Goal: Information Seeking & Learning: Check status

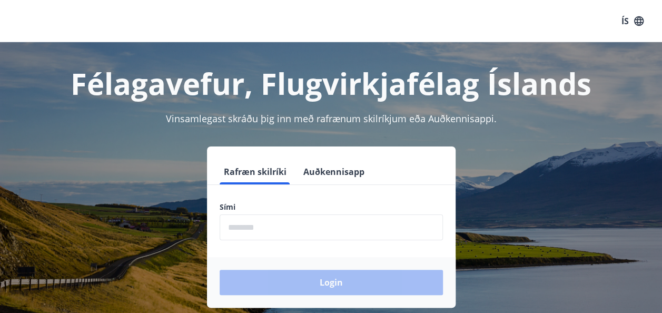
click at [225, 224] on input "phone" at bounding box center [330, 227] width 223 height 26
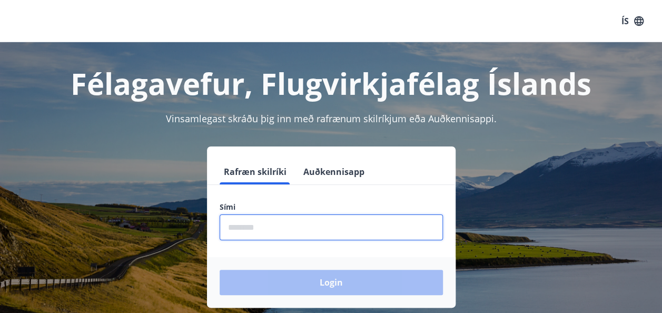
type input "********"
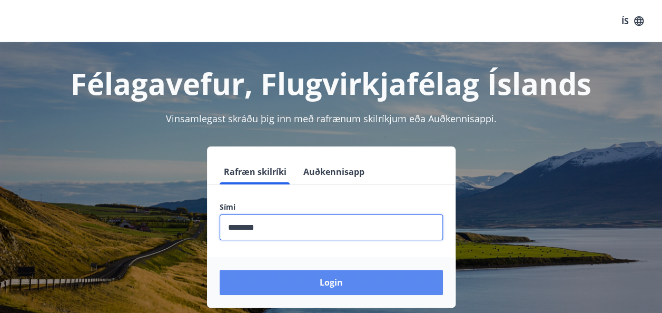
click at [328, 283] on button "Login" at bounding box center [330, 282] width 223 height 25
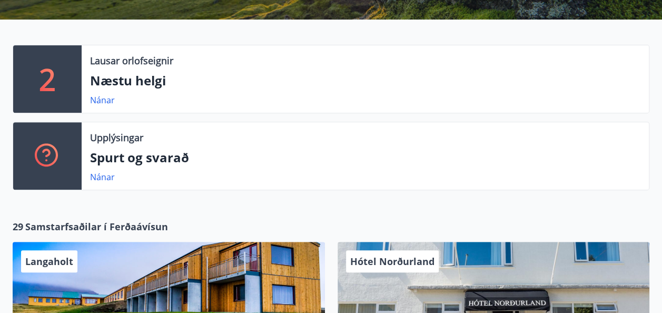
scroll to position [211, 0]
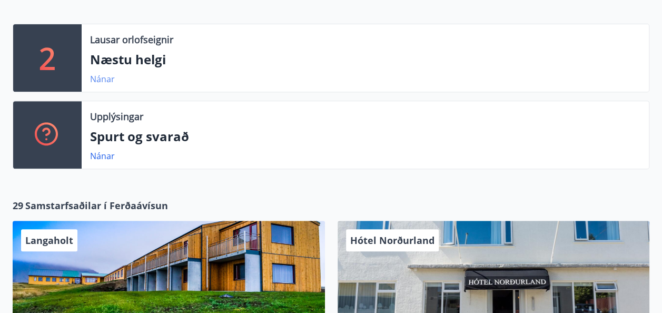
click at [98, 75] on link "Nánar" at bounding box center [102, 79] width 25 height 12
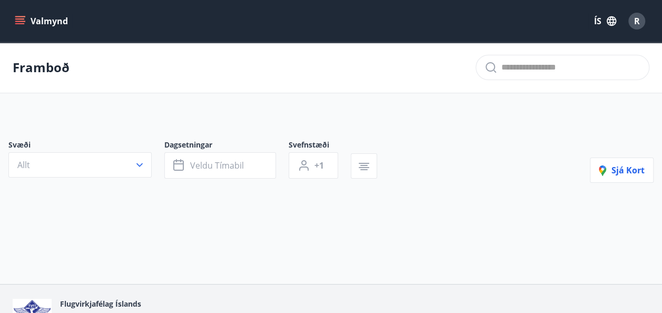
type input "*"
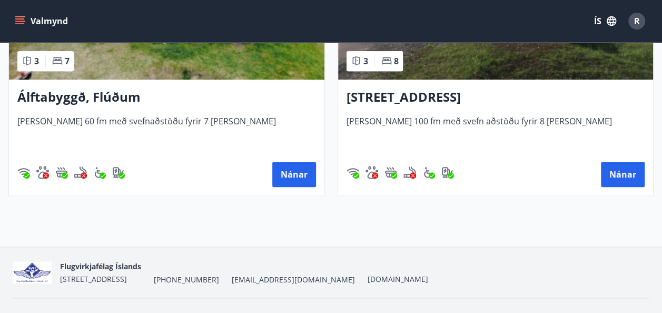
scroll to position [314, 0]
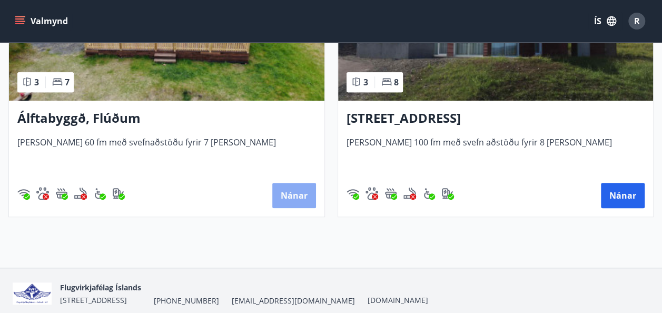
click at [290, 188] on button "Nánar" at bounding box center [294, 195] width 44 height 25
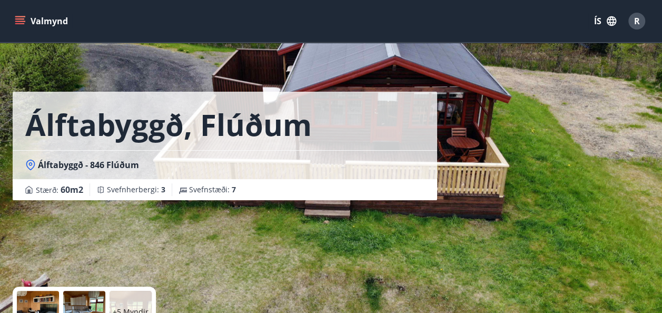
click at [15, 16] on icon "menu" at bounding box center [20, 21] width 11 height 11
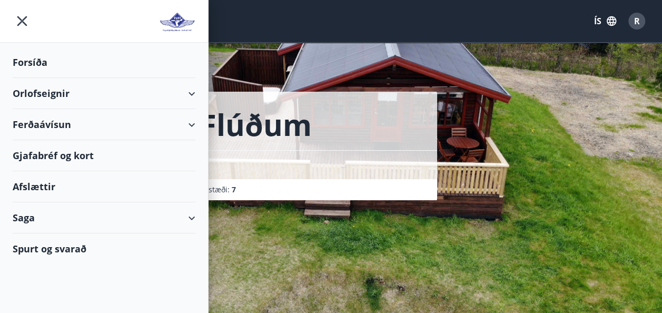
click at [263, 25] on div "Valmynd ÍS R" at bounding box center [331, 20] width 636 height 25
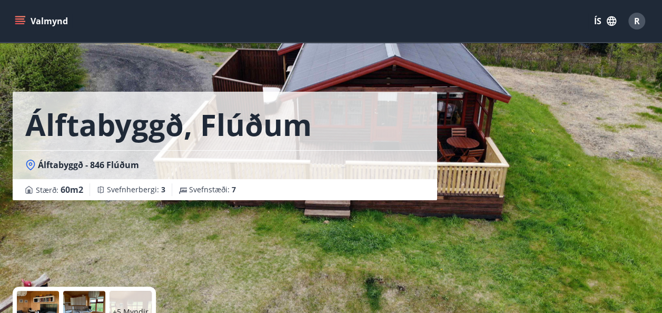
click at [52, 17] on button "Valmynd" at bounding box center [42, 21] width 59 height 19
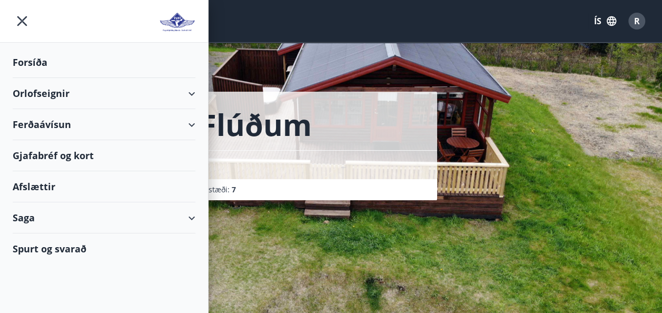
click at [22, 215] on div "Saga" at bounding box center [104, 217] width 183 height 31
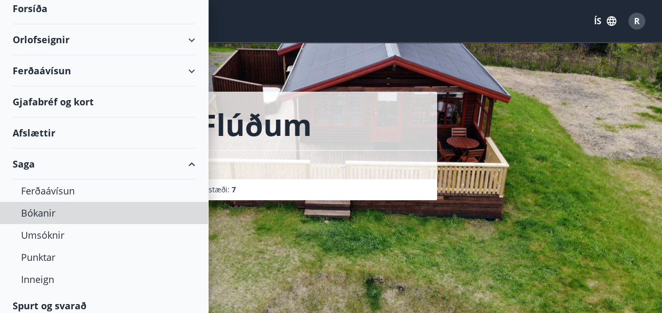
scroll to position [60, 0]
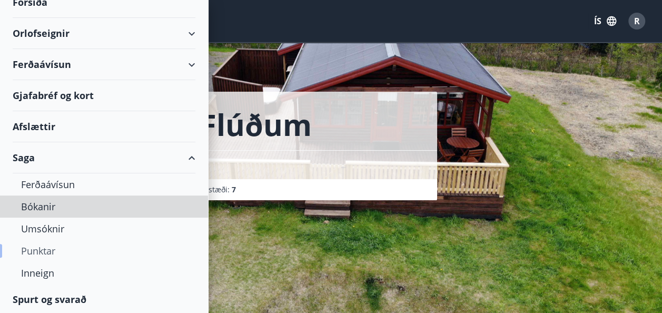
click at [41, 243] on div "Punktar" at bounding box center [104, 251] width 166 height 22
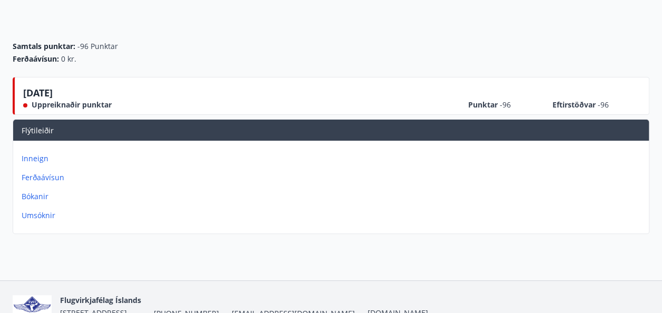
scroll to position [142, 0]
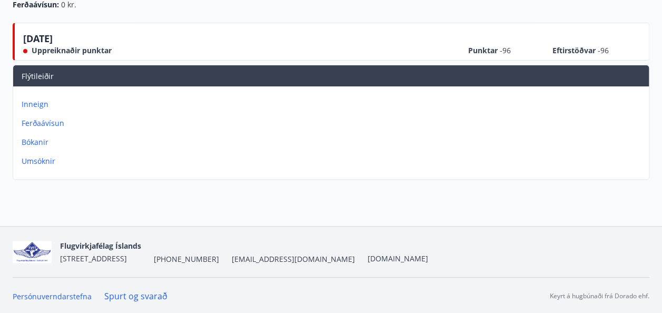
click at [34, 99] on p "Inneign" at bounding box center [333, 104] width 623 height 11
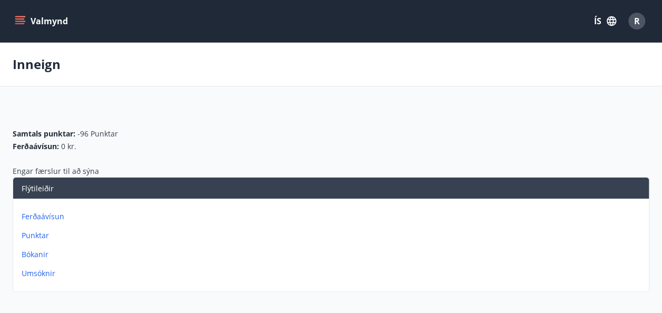
click at [31, 214] on p "Ferðaávísun" at bounding box center [333, 216] width 623 height 11
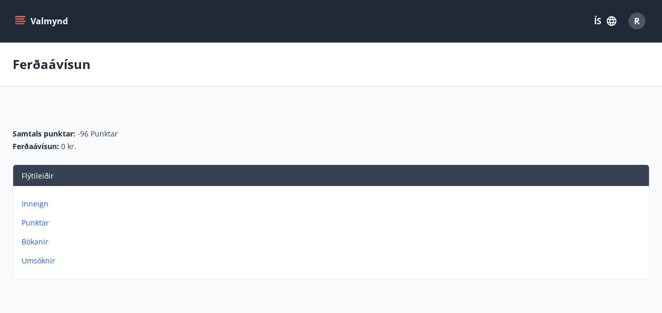
click at [32, 218] on p "Punktar" at bounding box center [333, 222] width 623 height 11
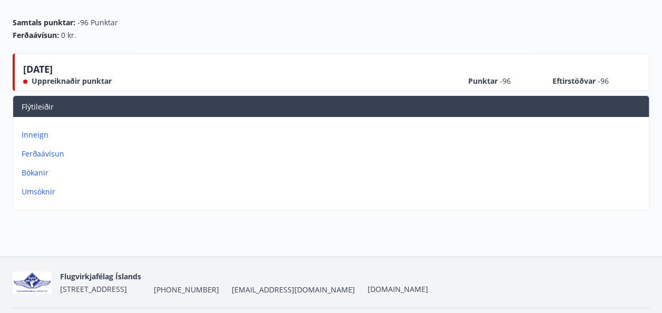
scroll to position [142, 0]
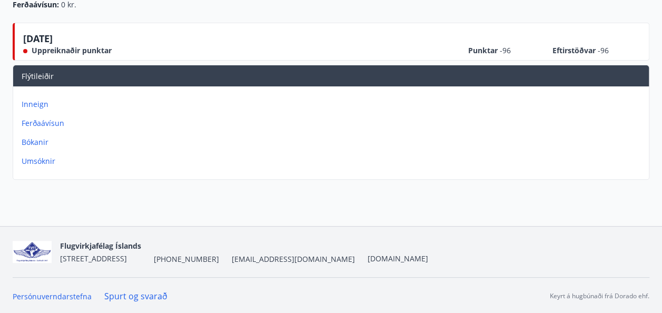
click at [127, 291] on link "Spurt og svarað" at bounding box center [135, 296] width 63 height 12
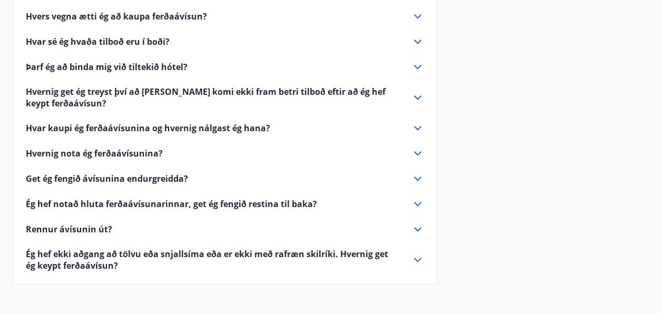
scroll to position [320, 0]
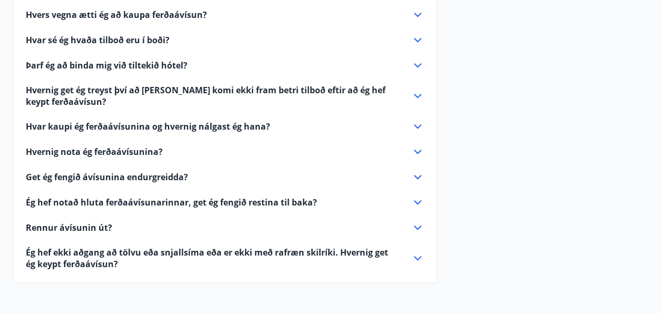
click at [418, 221] on icon at bounding box center [417, 227] width 13 height 13
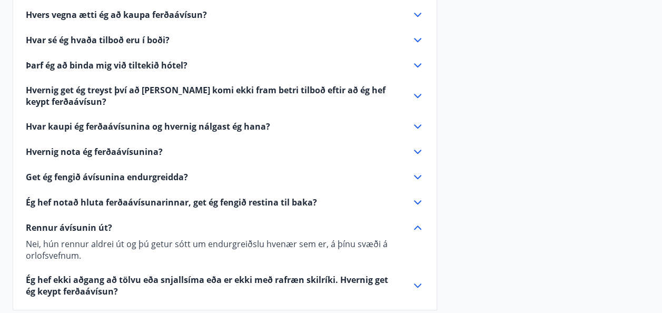
click at [416, 172] on icon at bounding box center [417, 177] width 13 height 13
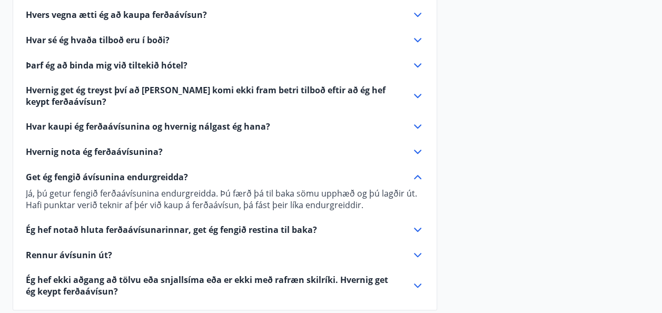
click at [415, 148] on icon at bounding box center [417, 151] width 13 height 13
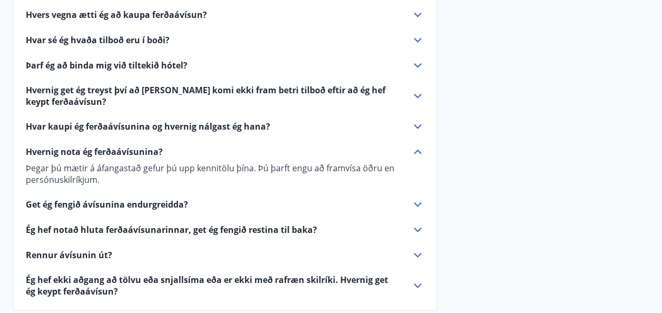
click at [415, 117] on div "Hvað er ferðaávísun? Ferðaávísun er inneign, sem þú getur notað til að greiða f…" at bounding box center [224, 134] width 423 height 326
click at [416, 120] on icon at bounding box center [417, 126] width 13 height 13
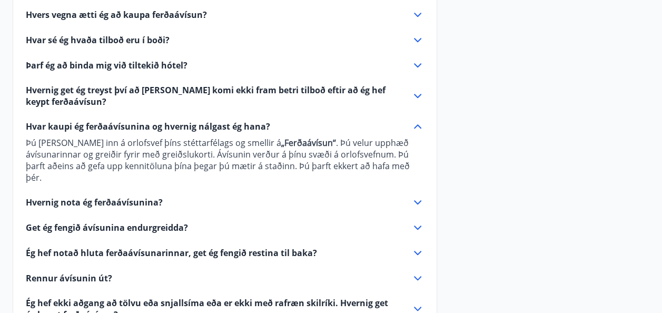
click at [417, 90] on icon at bounding box center [417, 95] width 13 height 13
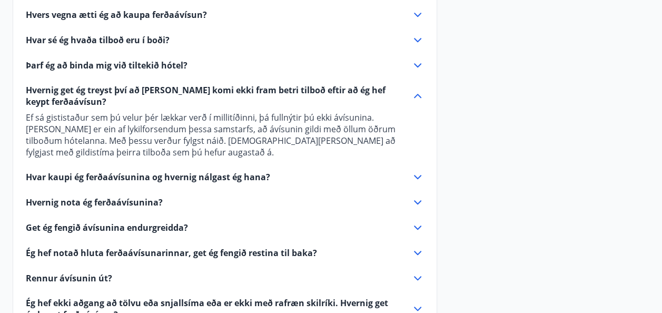
click at [418, 62] on icon at bounding box center [417, 65] width 13 height 13
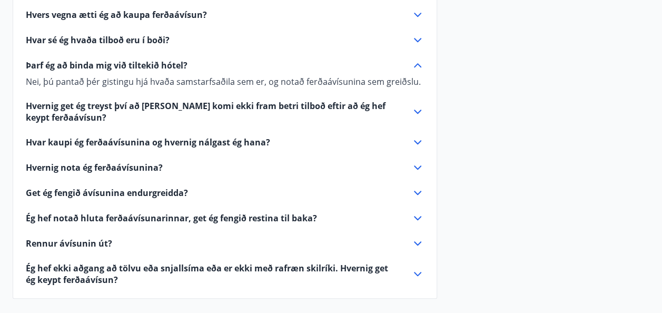
click at [417, 35] on icon at bounding box center [417, 40] width 13 height 13
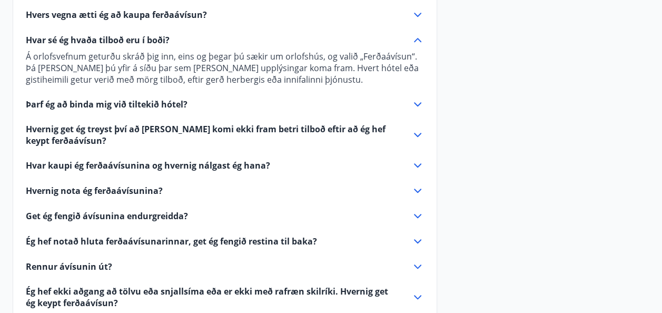
click at [415, 14] on icon at bounding box center [417, 14] width 13 height 13
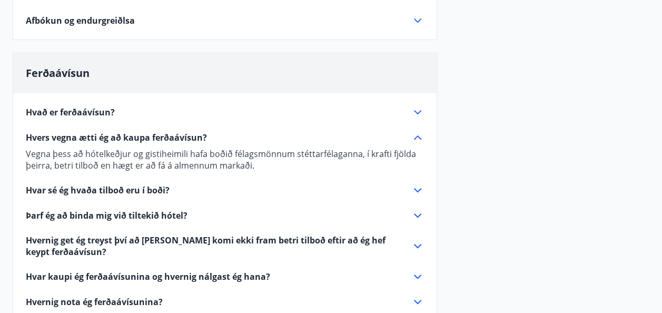
scroll to position [196, 0]
click at [420, 107] on icon at bounding box center [417, 112] width 13 height 13
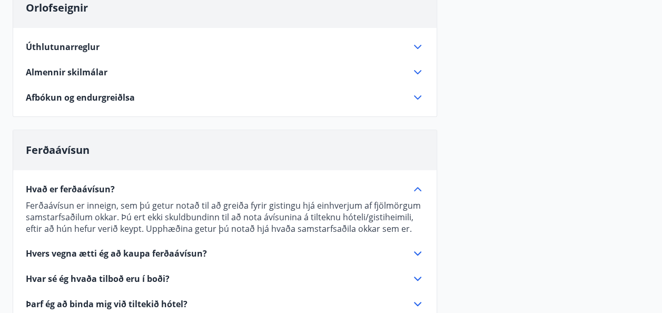
scroll to position [0, 0]
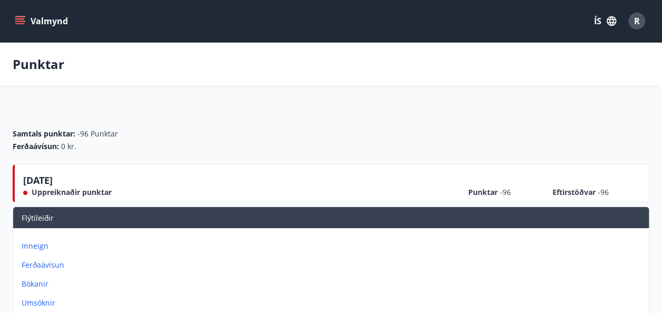
click at [20, 19] on icon "menu" at bounding box center [19, 18] width 9 height 1
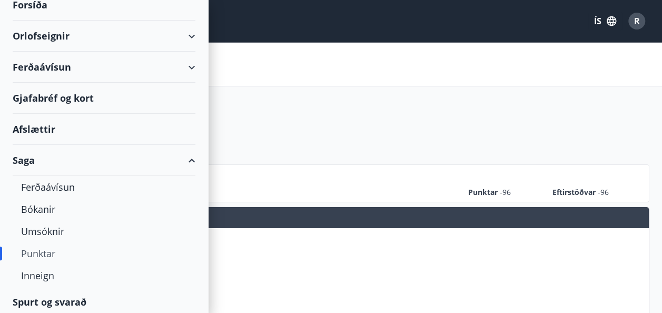
scroll to position [60, 0]
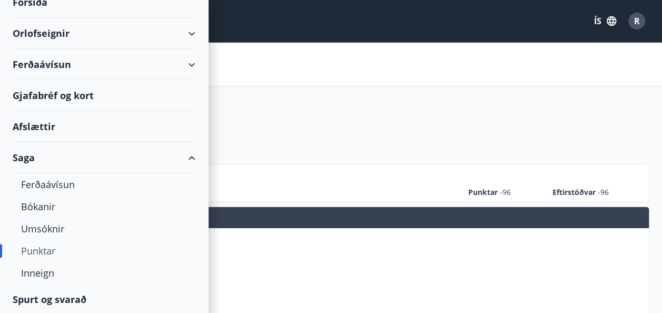
click at [41, 247] on div "Punktar" at bounding box center [104, 251] width 166 height 22
click at [37, 245] on div "Punktar" at bounding box center [104, 251] width 166 height 22
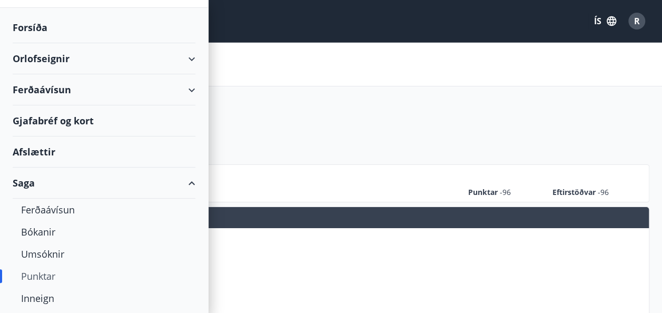
scroll to position [9, 0]
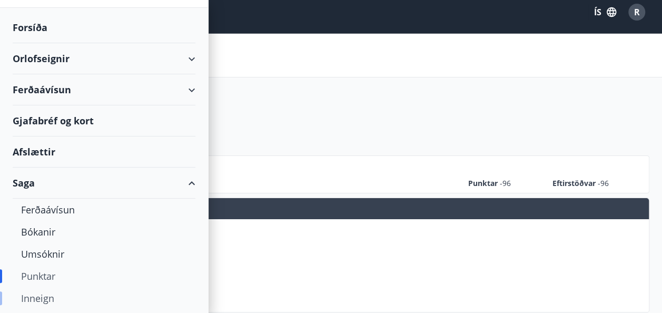
click at [38, 293] on div "Inneign" at bounding box center [104, 298] width 166 height 22
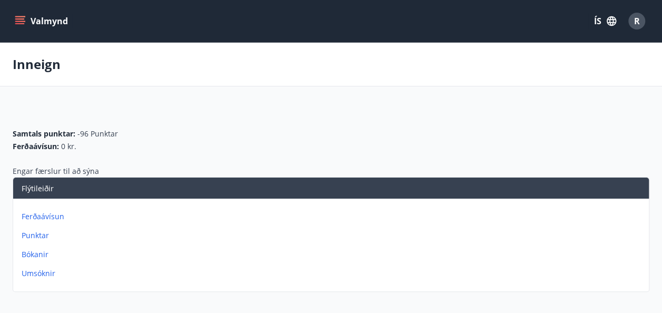
click at [36, 232] on p "Punktar" at bounding box center [333, 235] width 623 height 11
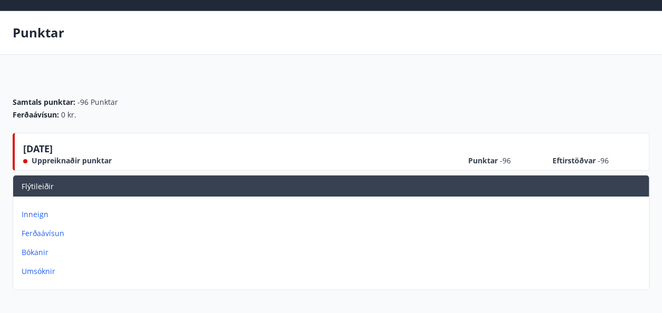
scroll to position [142, 0]
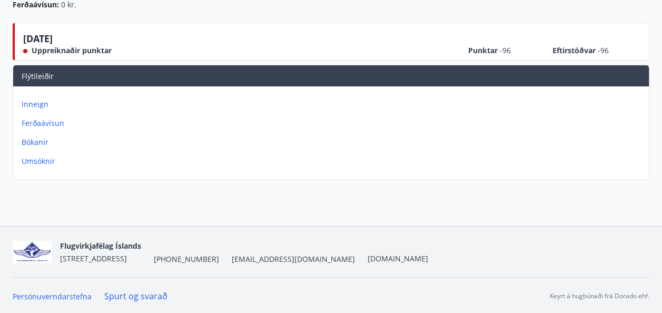
click at [645, 29] on div "[DATE] Uppreiknaðir punktar Punktar -96 Eftirstöðvar -96" at bounding box center [331, 42] width 636 height 38
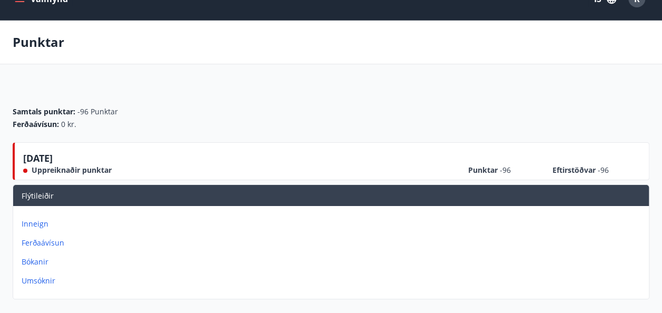
scroll to position [0, 0]
